Goal: Task Accomplishment & Management: Manage account settings

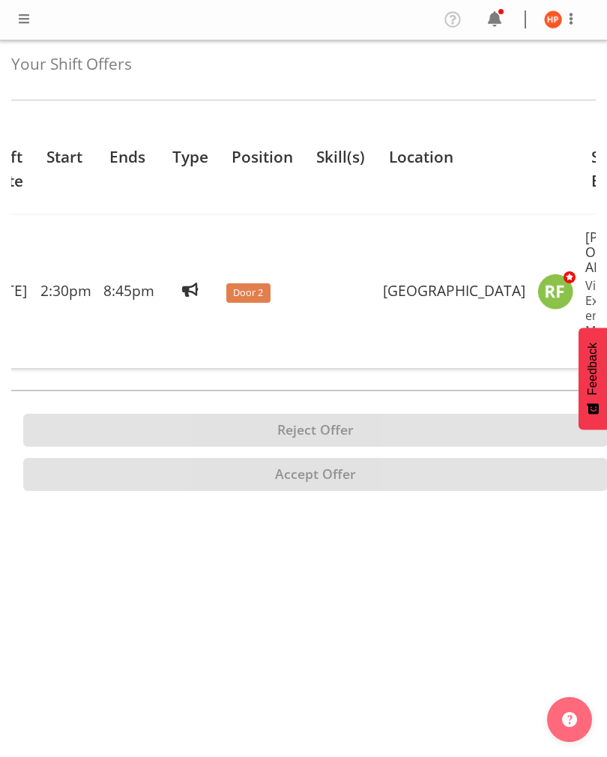
scroll to position [0, 175]
click at [538, 296] on img at bounding box center [556, 292] width 36 height 36
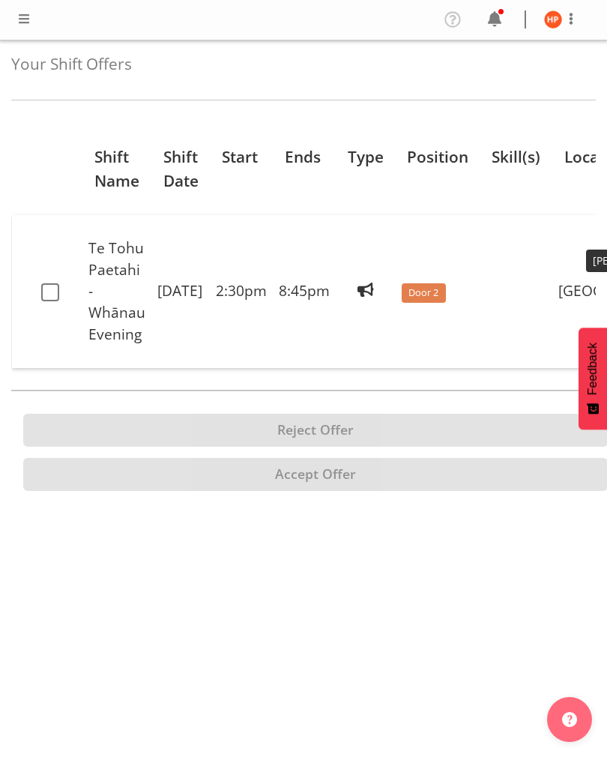
scroll to position [0, 0]
click at [562, 16] on img at bounding box center [553, 19] width 18 height 18
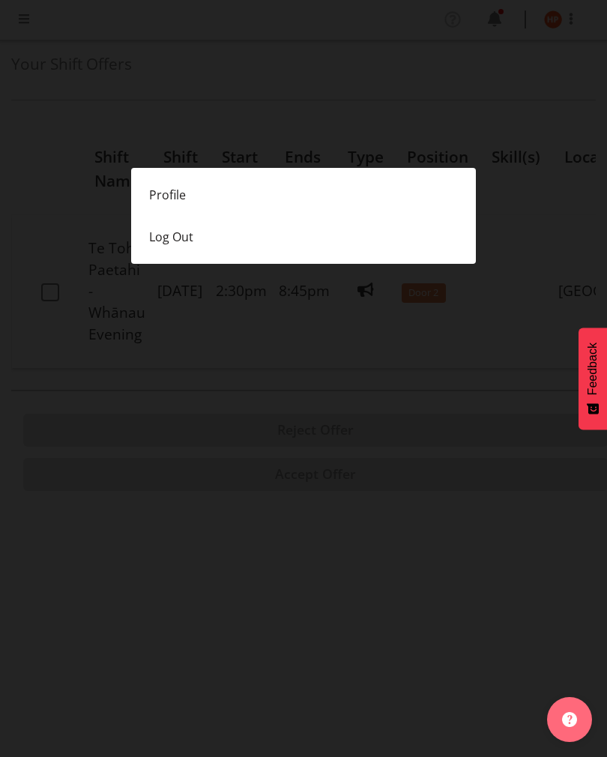
click at [37, 294] on div at bounding box center [303, 378] width 607 height 757
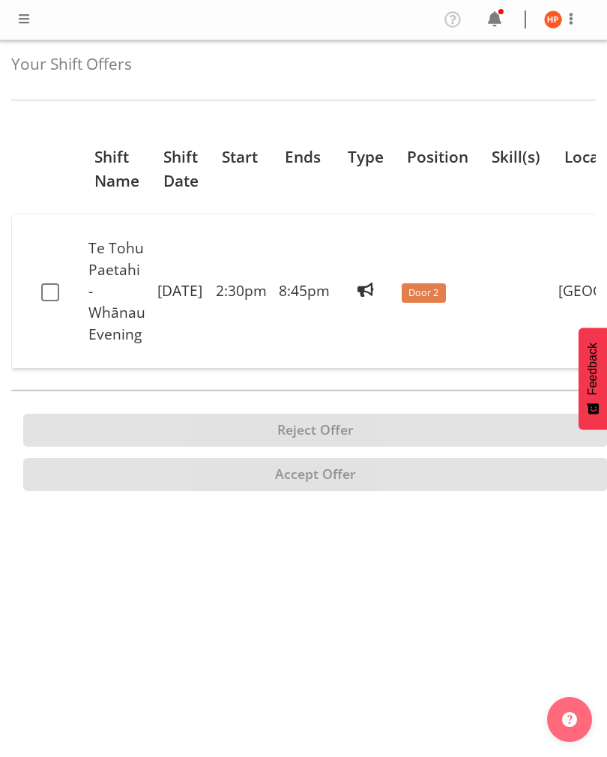
click at [61, 294] on label at bounding box center [55, 292] width 28 height 18
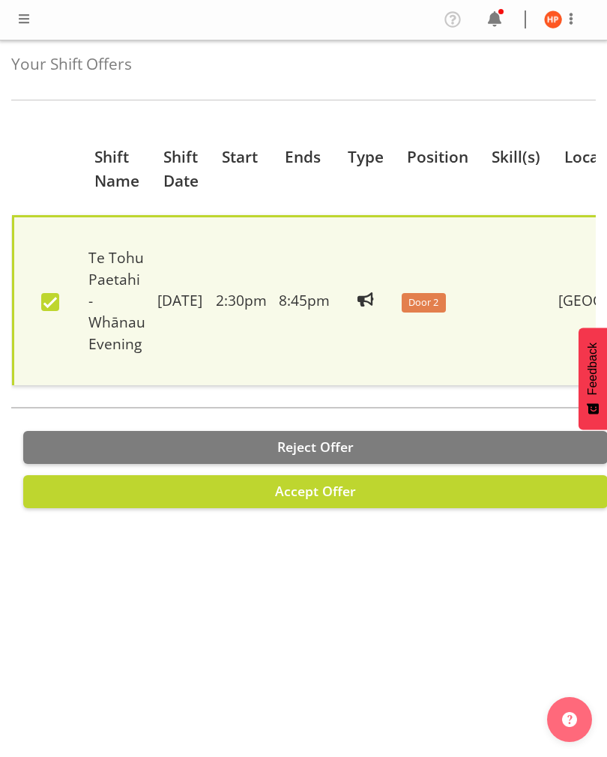
click at [338, 485] on span "Accept Offer" at bounding box center [315, 491] width 81 height 18
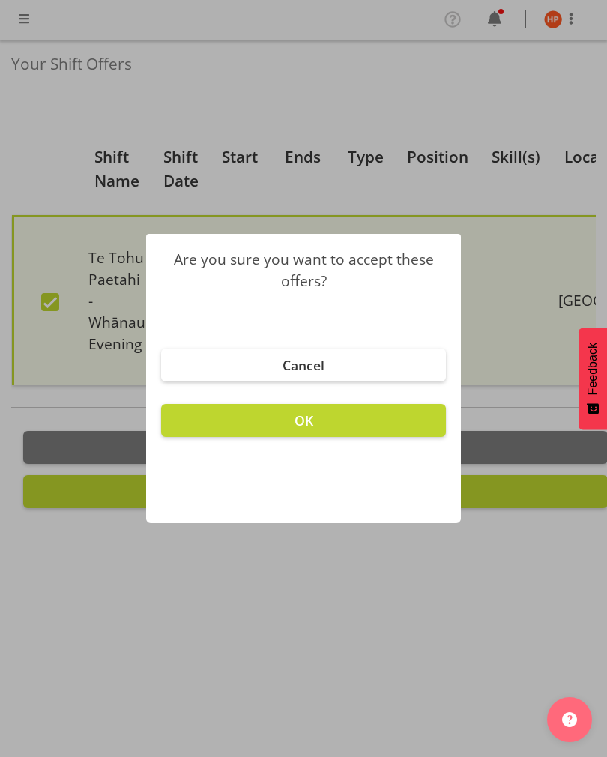
click at [311, 418] on span "OK" at bounding box center [304, 421] width 19 height 18
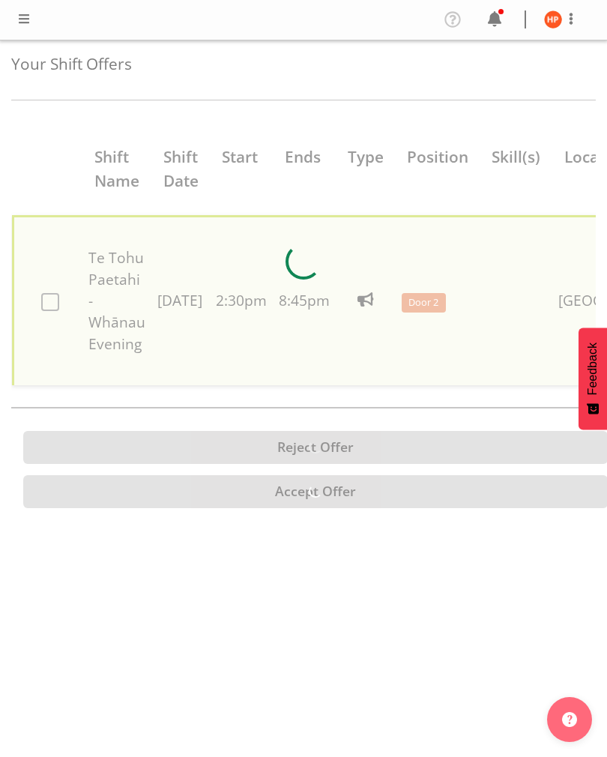
checkbox input "false"
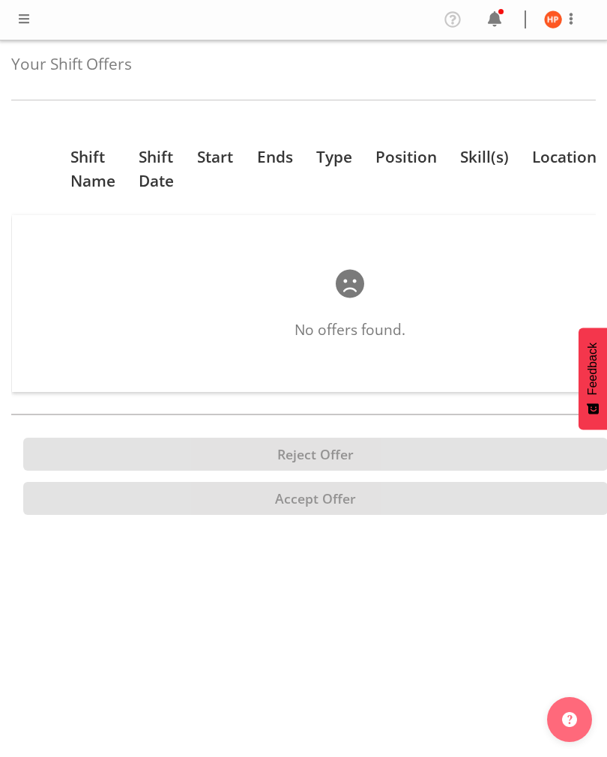
scroll to position [23, 0]
click at [355, 266] on span at bounding box center [350, 284] width 36 height 36
click at [348, 266] on span at bounding box center [350, 284] width 36 height 36
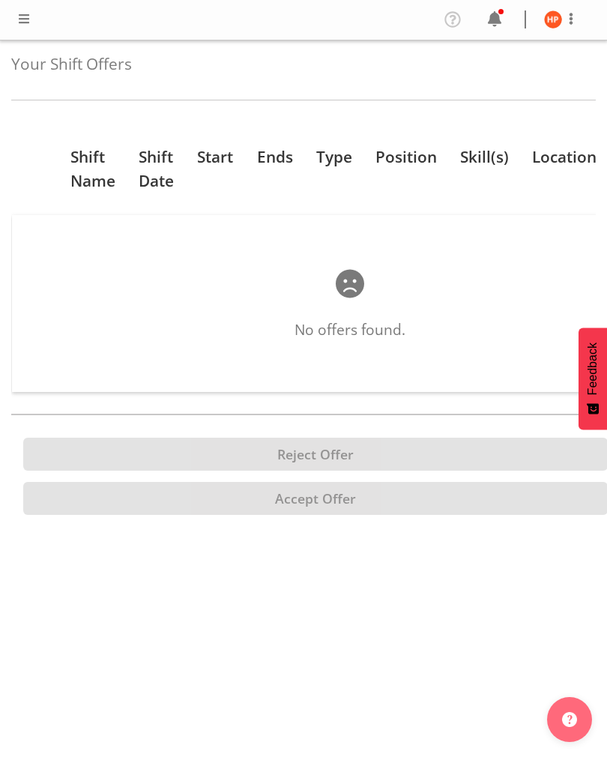
click at [571, 14] on span at bounding box center [571, 19] width 18 height 18
click at [569, 19] on div at bounding box center [303, 378] width 607 height 757
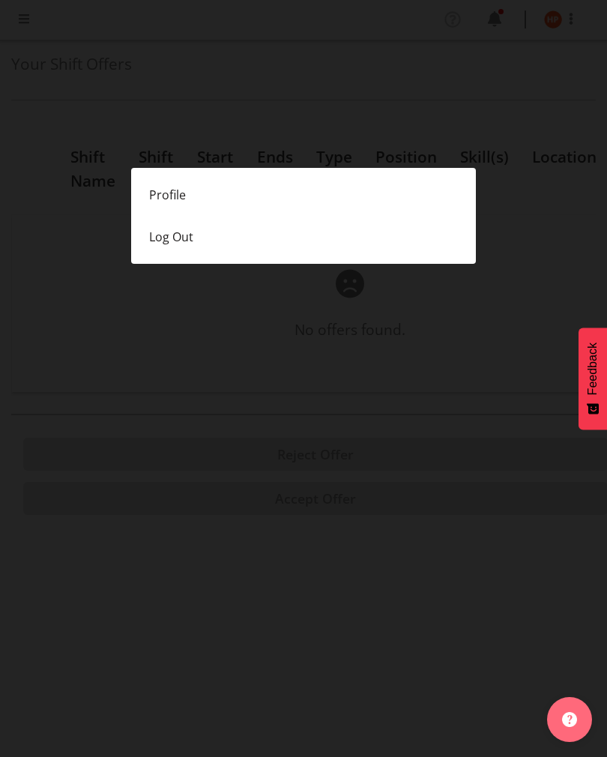
click at [578, 16] on div at bounding box center [303, 378] width 607 height 757
click at [566, 15] on div at bounding box center [303, 378] width 607 height 757
click at [552, 18] on div at bounding box center [303, 378] width 607 height 757
click at [495, 14] on div at bounding box center [303, 378] width 607 height 757
click at [497, 20] on div at bounding box center [303, 378] width 607 height 757
